Goal: Information Seeking & Learning: Learn about a topic

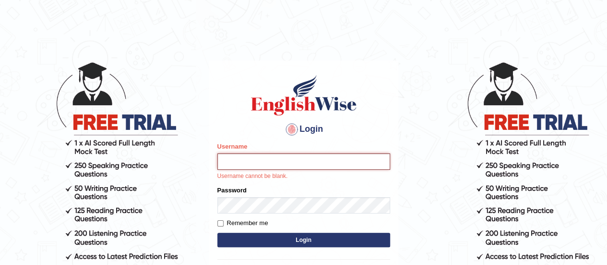
type input "DipeshB"
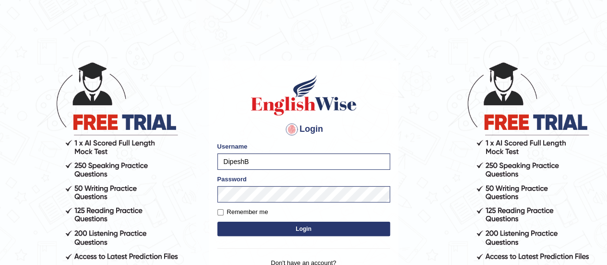
click at [305, 233] on button "Login" at bounding box center [303, 228] width 173 height 14
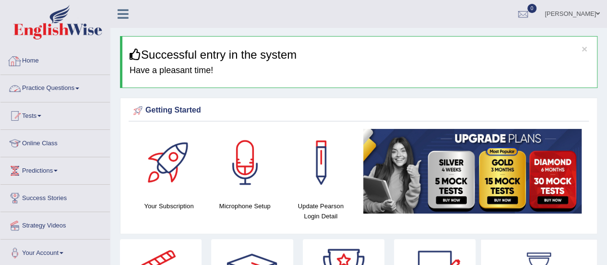
click at [38, 88] on link "Practice Questions" at bounding box center [54, 87] width 109 height 24
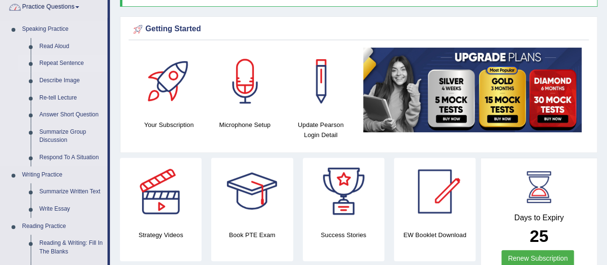
scroll to position [96, 0]
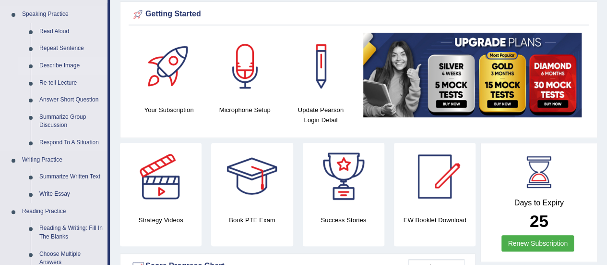
click at [72, 68] on link "Describe Image" at bounding box center [71, 65] width 72 height 17
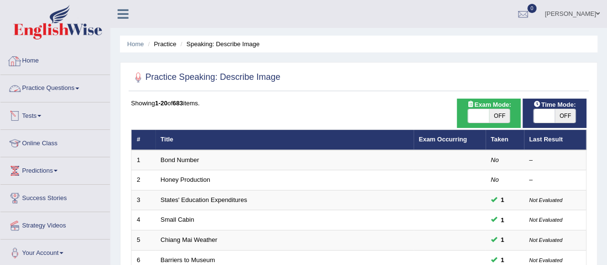
click at [34, 84] on link "Practice Questions" at bounding box center [54, 87] width 109 height 24
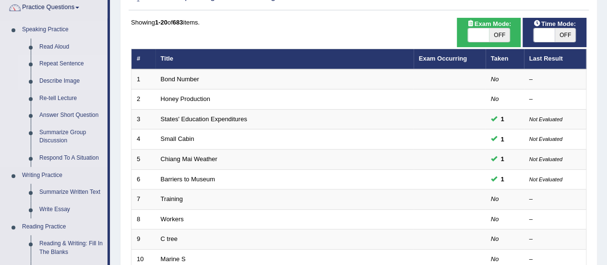
scroll to position [96, 0]
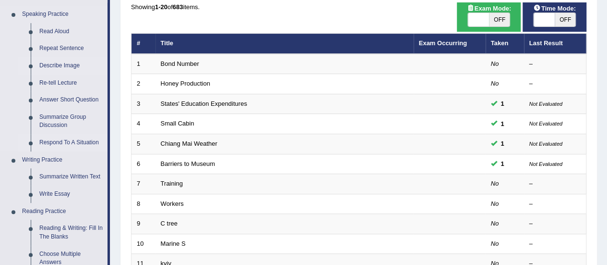
click at [57, 136] on link "Respond To A Situation" at bounding box center [71, 142] width 72 height 17
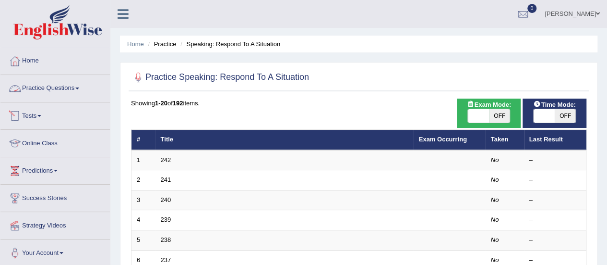
click at [30, 85] on link "Practice Questions" at bounding box center [54, 87] width 109 height 24
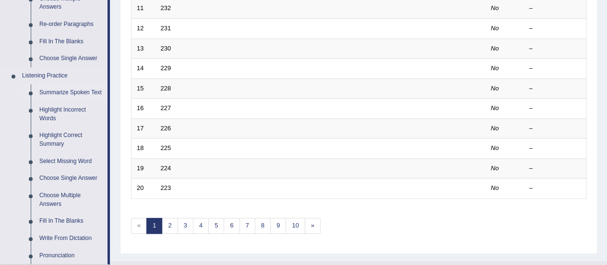
scroll to position [336, 0]
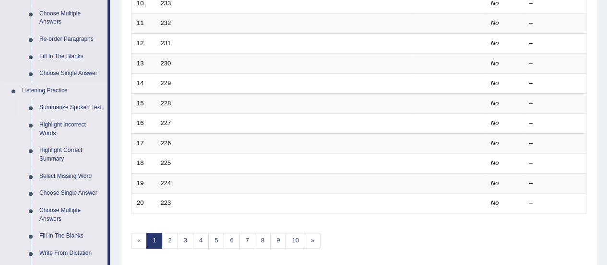
click at [92, 107] on link "Summarize Spoken Text" at bounding box center [71, 107] width 72 height 17
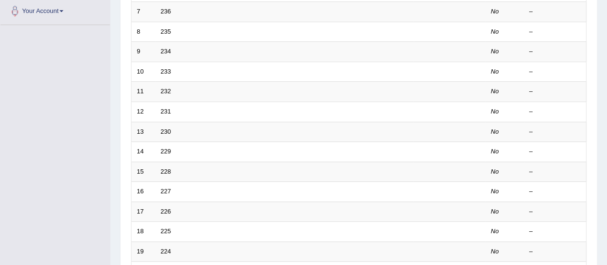
scroll to position [366, 0]
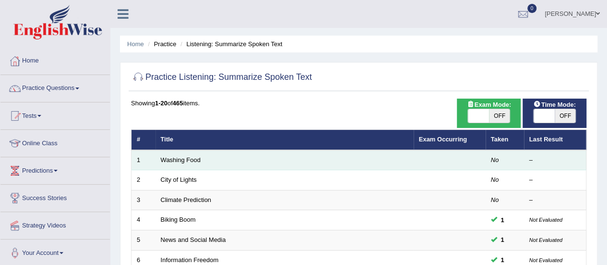
click at [185, 153] on td "Washing Food" at bounding box center [285, 160] width 258 height 20
click at [184, 157] on link "Washing Food" at bounding box center [181, 159] width 40 height 7
